Goal: Navigation & Orientation: Find specific page/section

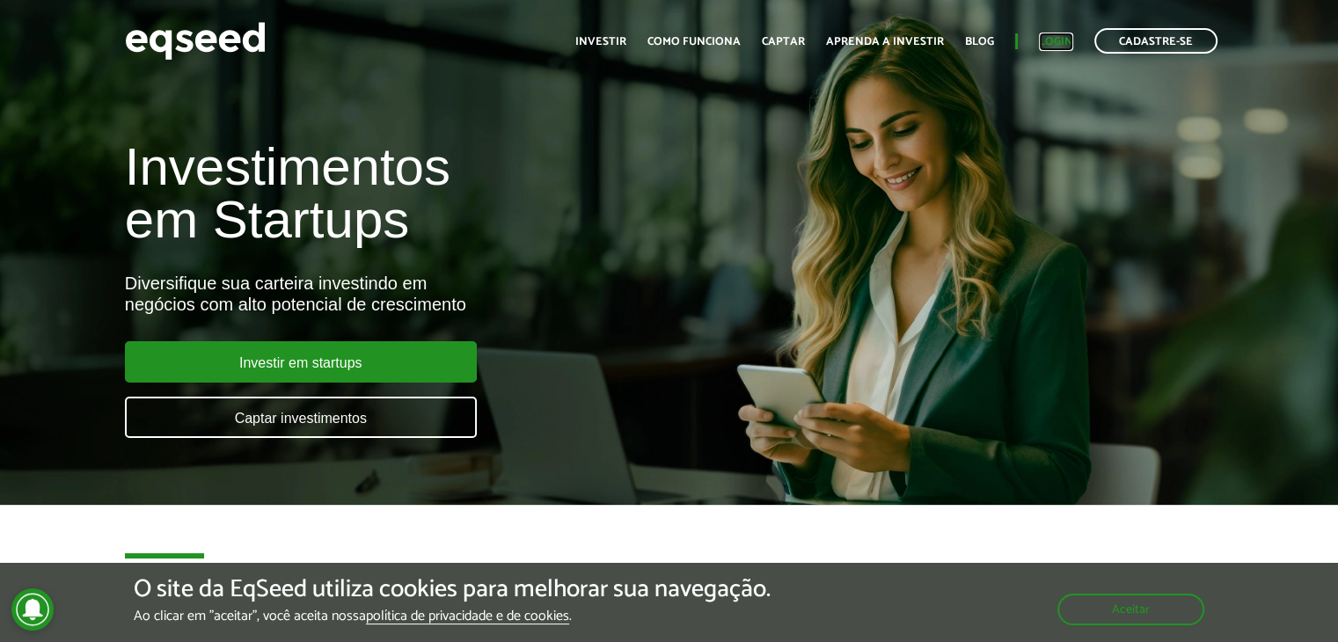
click at [1066, 36] on link "Login" at bounding box center [1056, 41] width 34 height 11
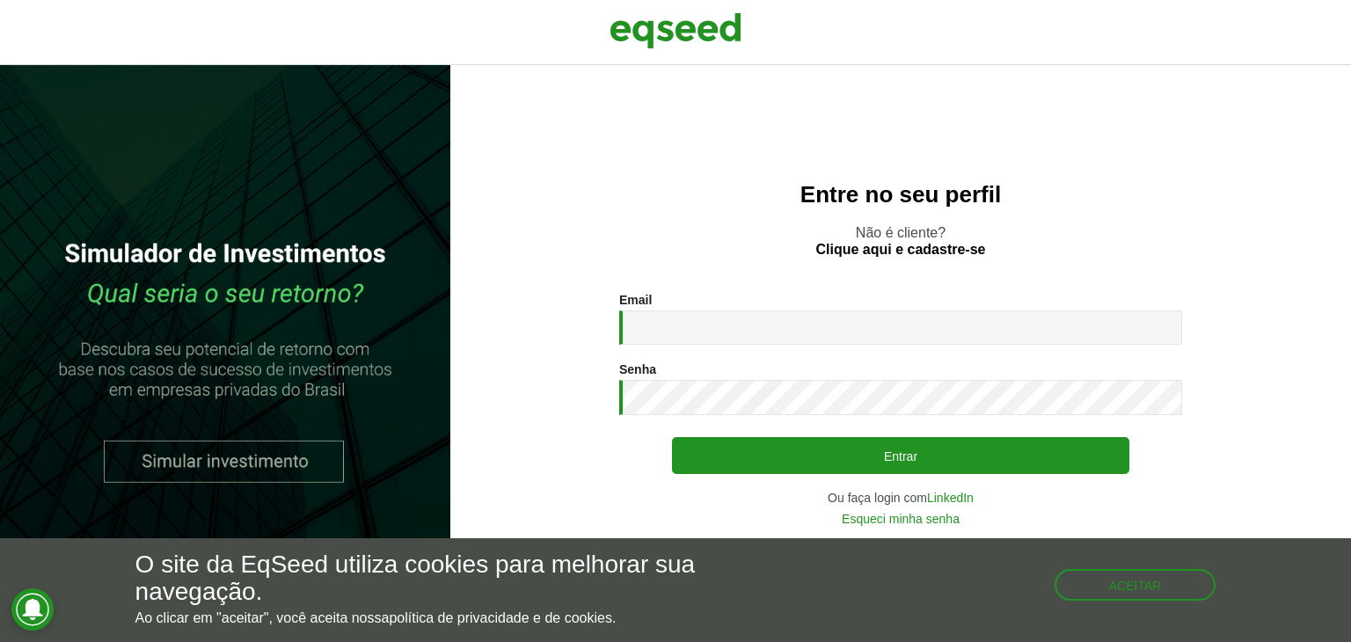
click at [731, 347] on div "Email * Digite seu endereço de e-mail. Senha * Digite a senha que será usada em…" at bounding box center [900, 409] width 563 height 232
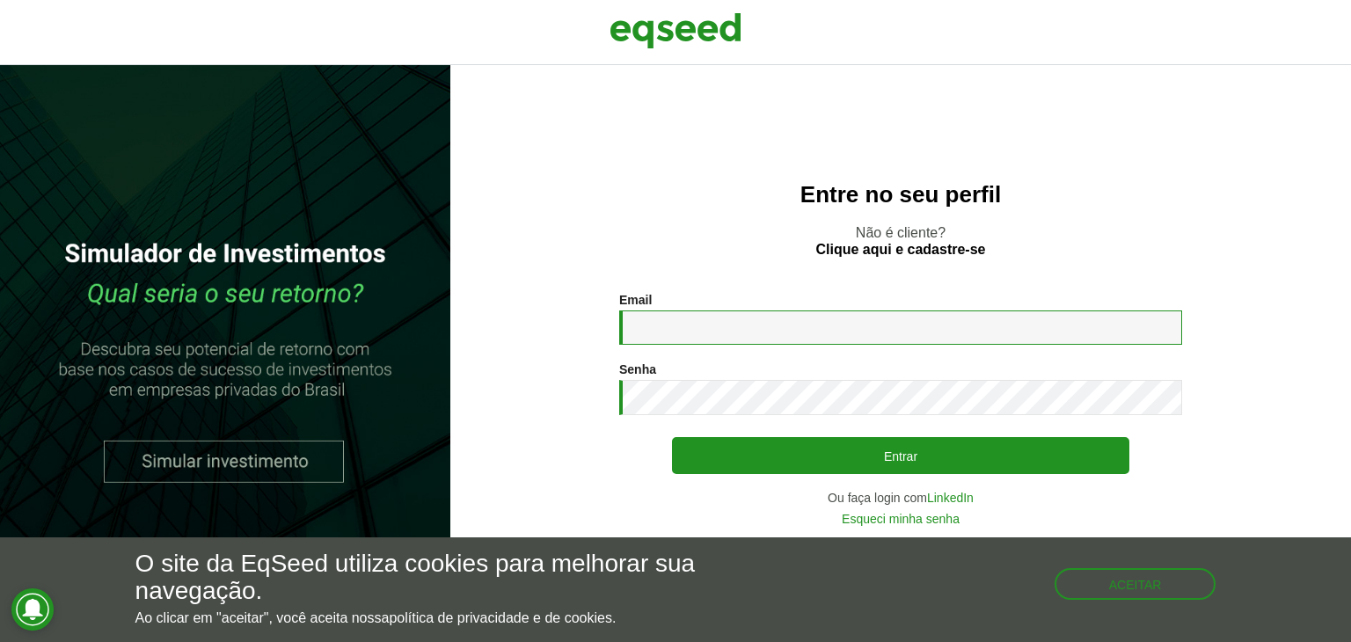
click at [744, 332] on input "Email *" at bounding box center [900, 327] width 563 height 34
type input "**********"
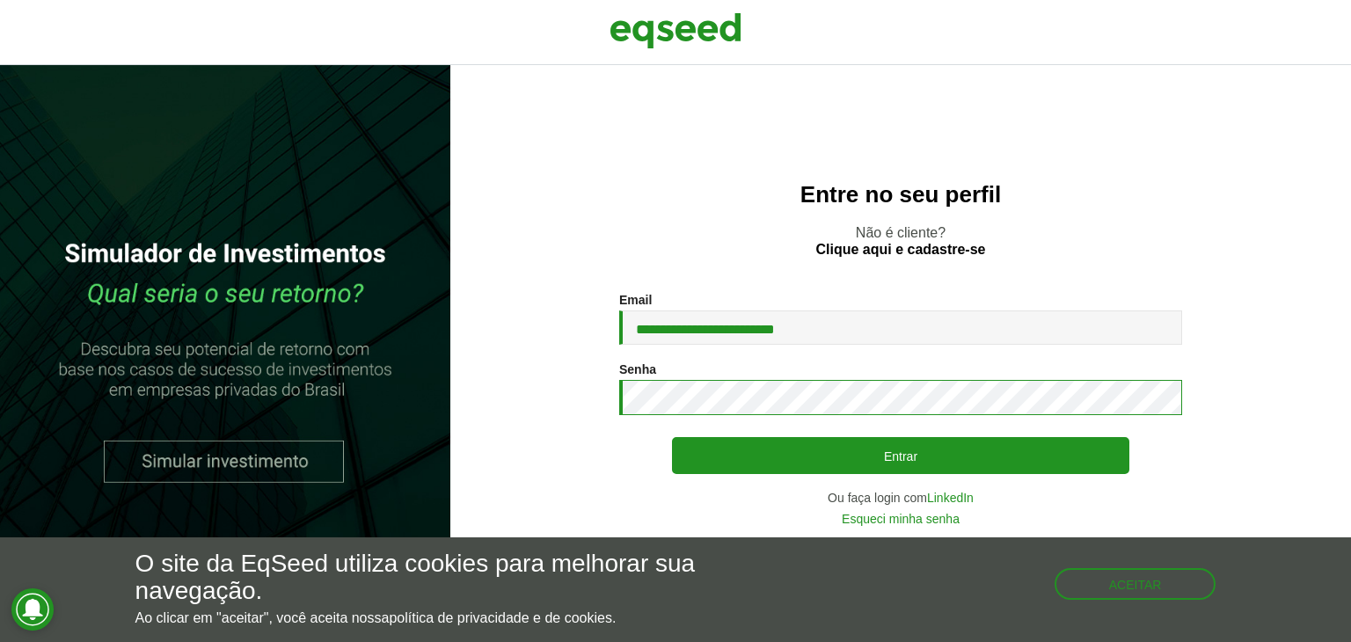
click at [672, 437] on button "Entrar" at bounding box center [900, 455] width 457 height 37
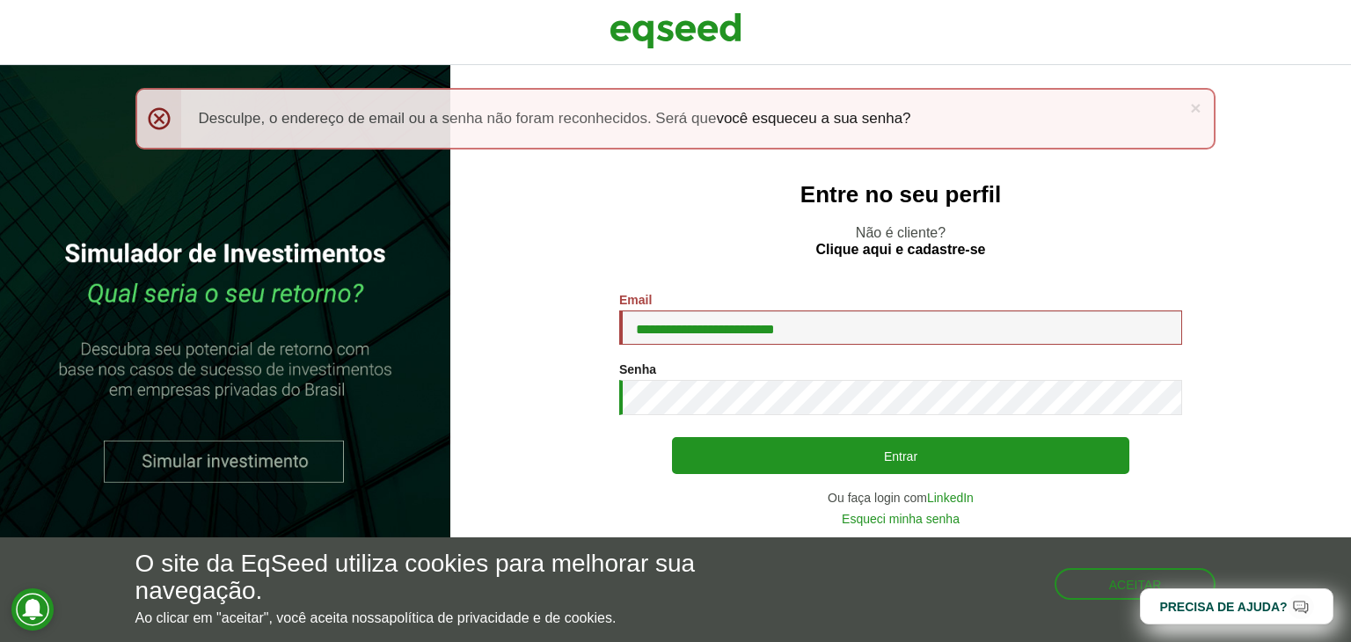
click at [672, 437] on button "Entrar" at bounding box center [900, 455] width 457 height 37
click at [946, 495] on link "LinkedIn" at bounding box center [950, 498] width 47 height 12
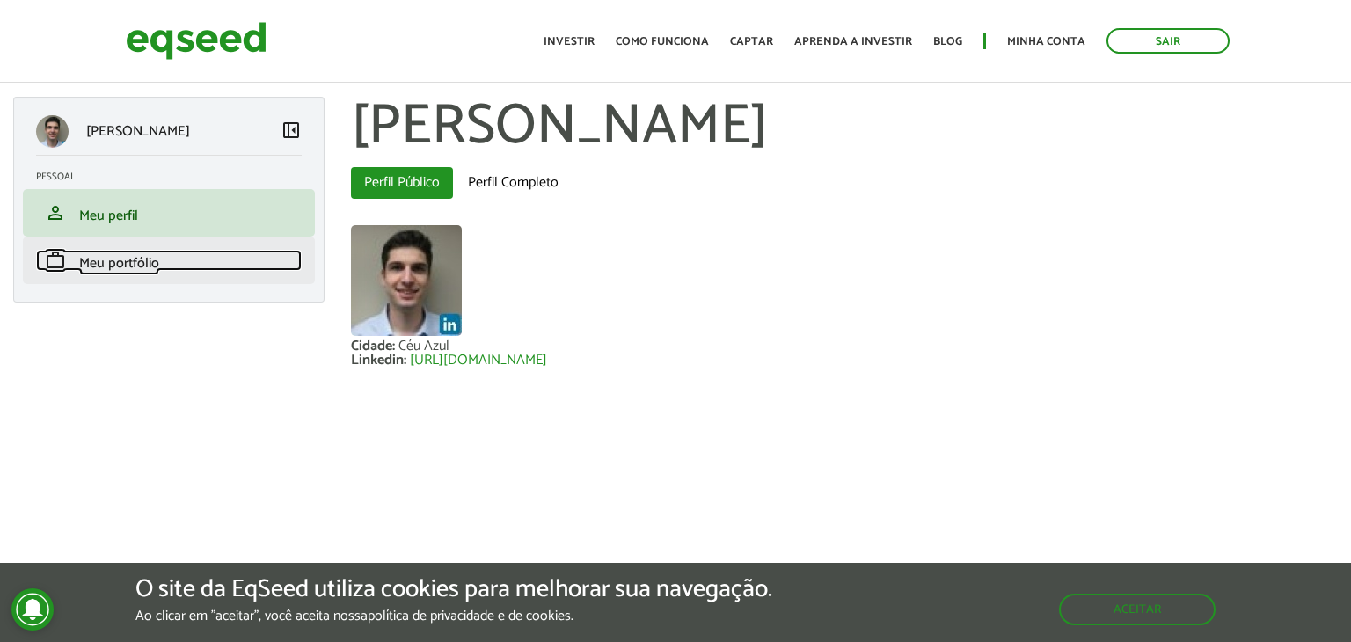
click at [142, 266] on span "Meu portfólio" at bounding box center [119, 264] width 80 height 24
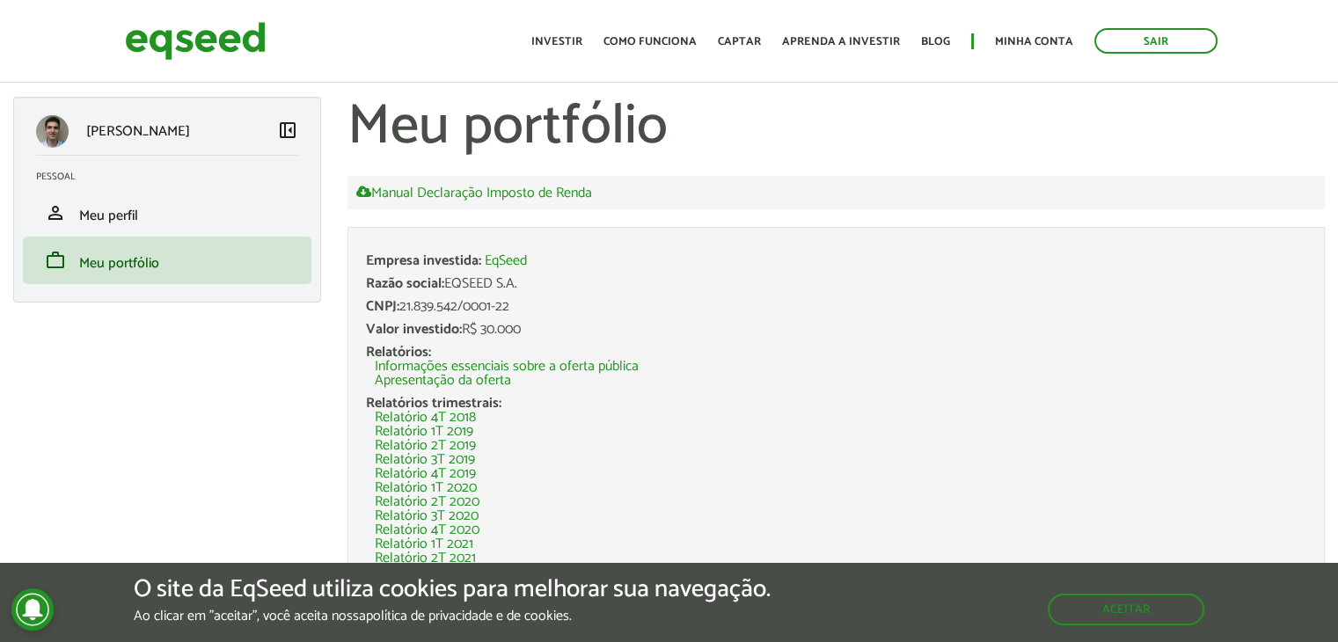
scroll to position [274, 0]
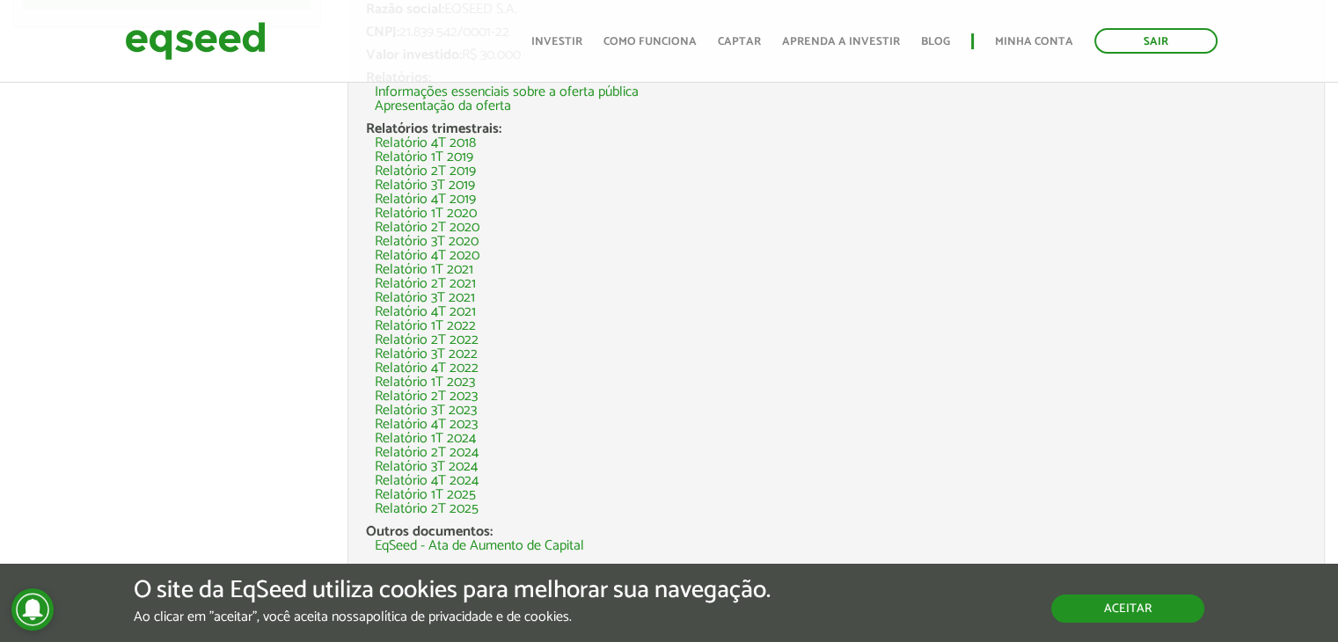
click at [1104, 597] on button "Aceitar" at bounding box center [1127, 609] width 153 height 28
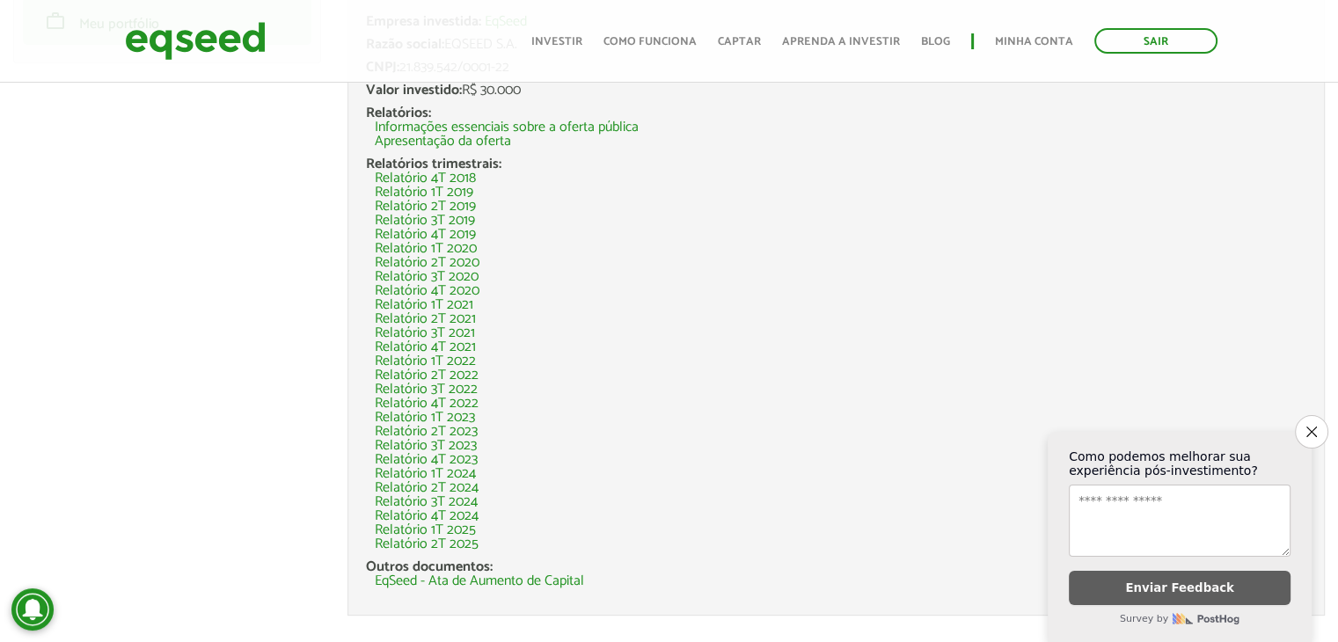
scroll to position [239, 0]
click at [465, 546] on link "Relatório 2T 2025" at bounding box center [427, 544] width 104 height 14
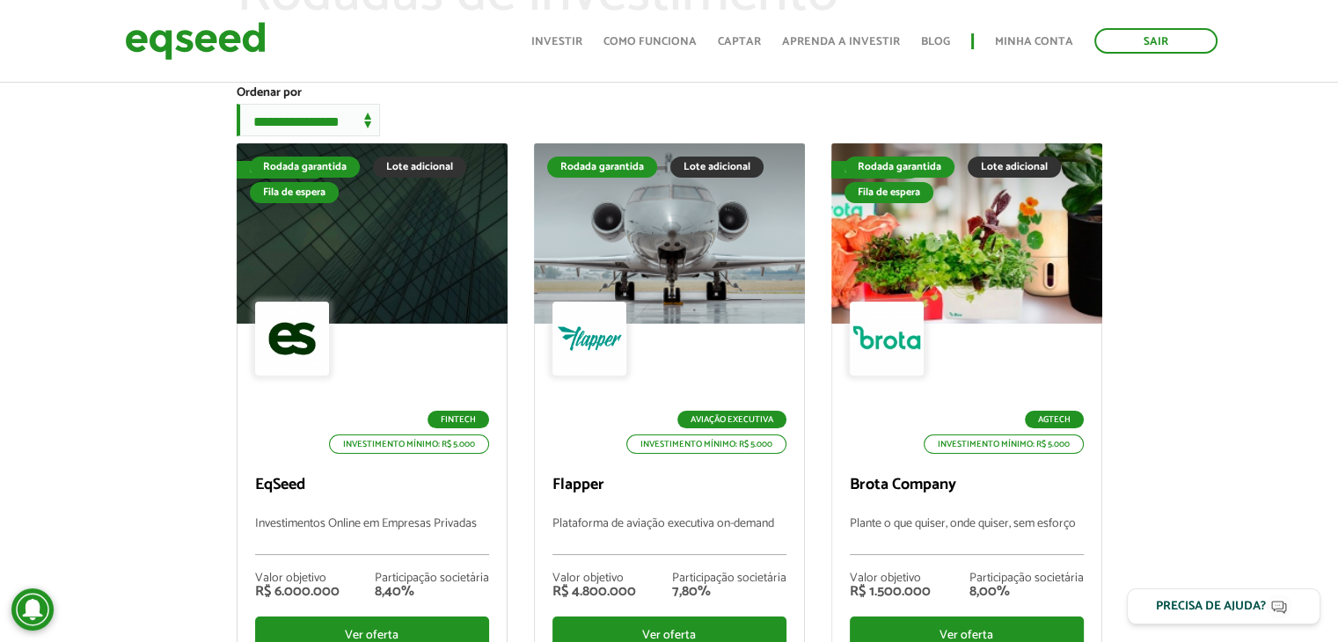
scroll to position [109, 0]
